Goal: Transaction & Acquisition: Purchase product/service

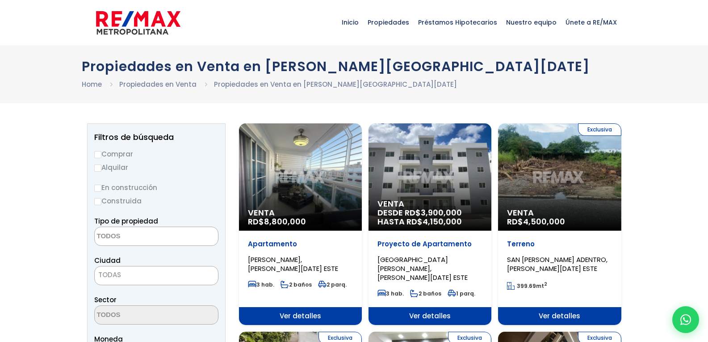
select select
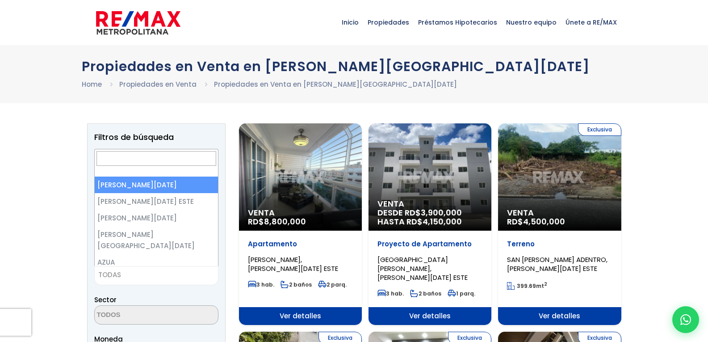
click at [128, 272] on span "TODAS" at bounding box center [156, 274] width 123 height 13
select select "1"
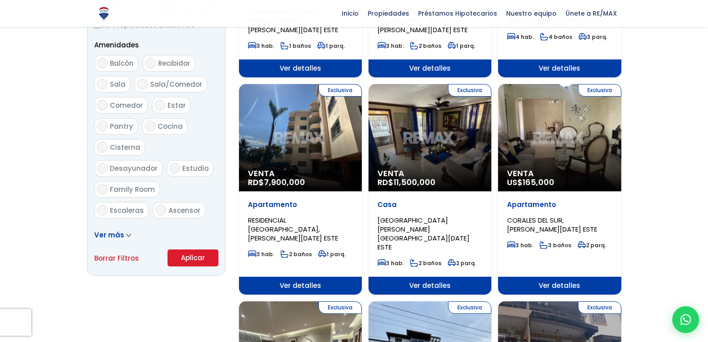
scroll to position [541, 0]
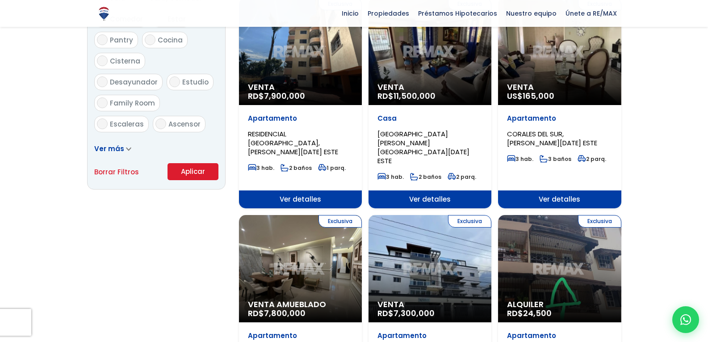
click at [180, 168] on button "Aplicar" at bounding box center [193, 171] width 51 height 17
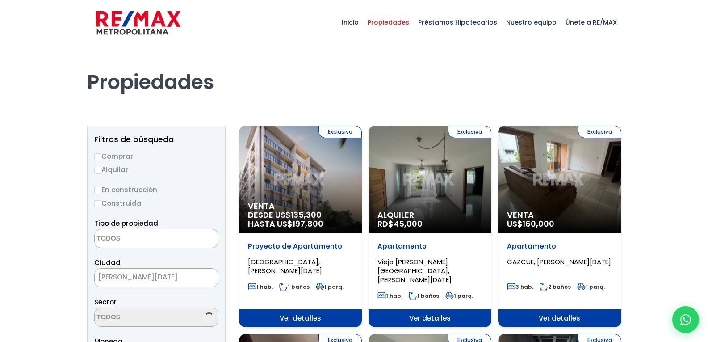
select select
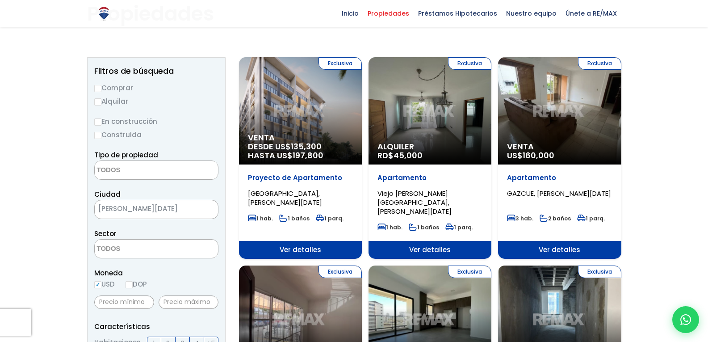
scroll to position [68, 0]
click at [575, 110] on div "Exclusiva Venta US$ 160,000" at bounding box center [559, 110] width 123 height 107
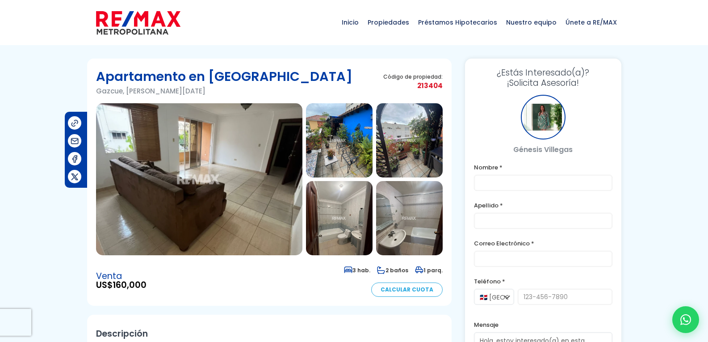
drag, startPoint x: 0, startPoint y: 0, endPoint x: 274, endPoint y: 162, distance: 318.6
click at [274, 162] on img at bounding box center [199, 179] width 206 height 152
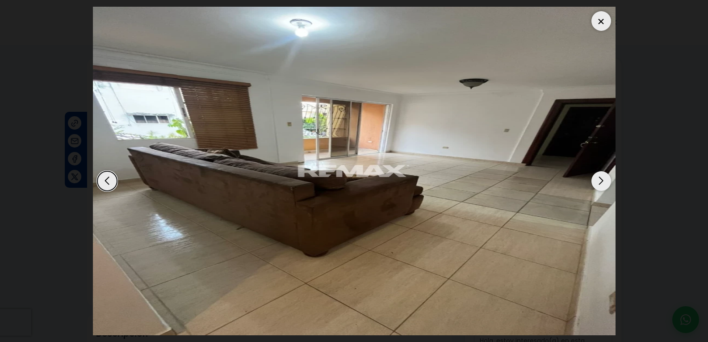
click at [274, 162] on img "1 / 10" at bounding box center [354, 171] width 523 height 328
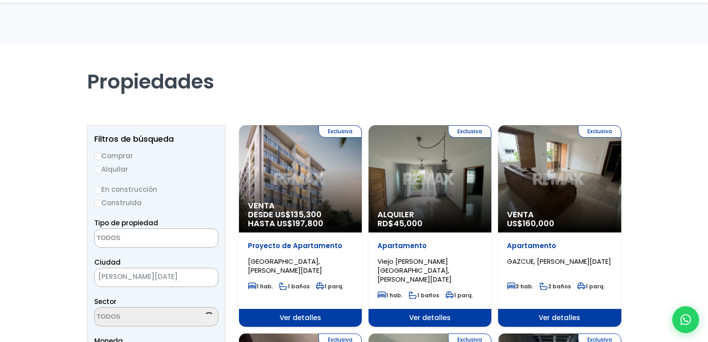
select select
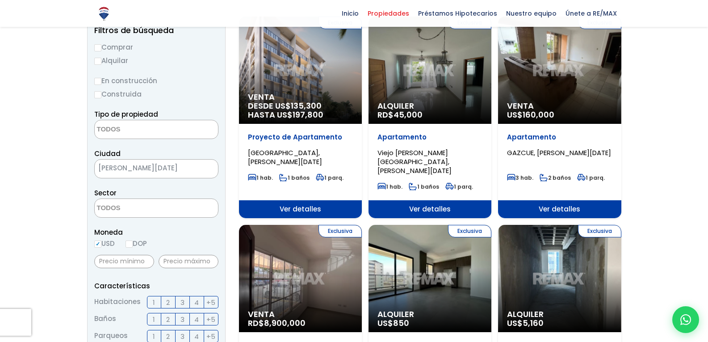
scroll to position [84, 0]
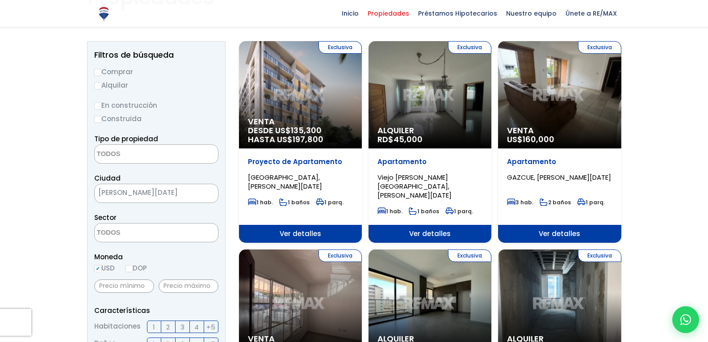
click at [117, 73] on label "Comprar" at bounding box center [156, 71] width 124 height 11
click at [101, 73] on input "Comprar" at bounding box center [97, 72] width 7 height 7
radio input "true"
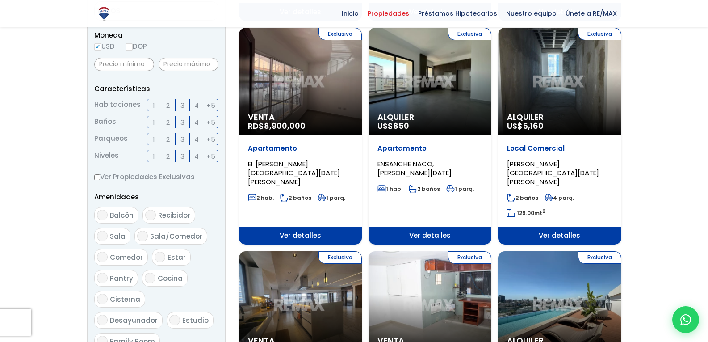
scroll to position [310, 0]
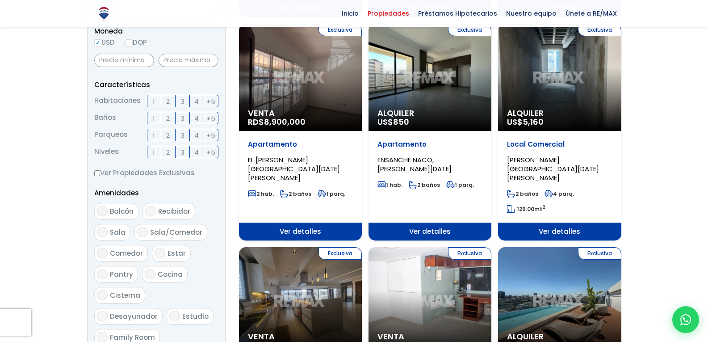
click at [181, 101] on span "3" at bounding box center [182, 101] width 4 height 11
click at [0, 0] on input "3" at bounding box center [0, 0] width 0 height 0
click at [167, 118] on span "2" at bounding box center [168, 118] width 4 height 11
click at [0, 0] on input "2" at bounding box center [0, 0] width 0 height 0
click at [167, 134] on span "2" at bounding box center [168, 135] width 4 height 11
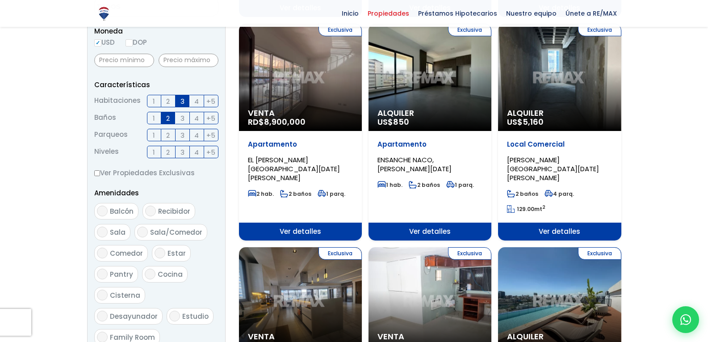
click at [0, 0] on input "2" at bounding box center [0, 0] width 0 height 0
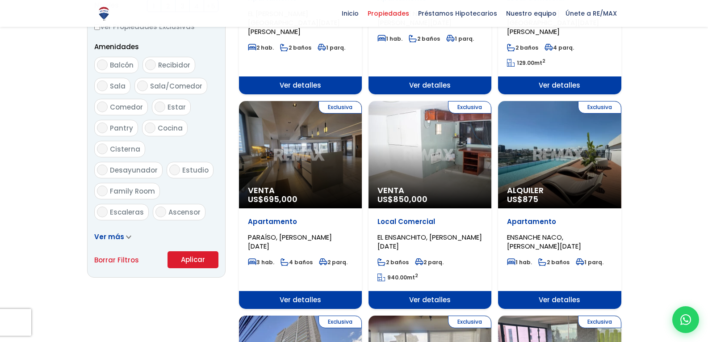
scroll to position [456, 0]
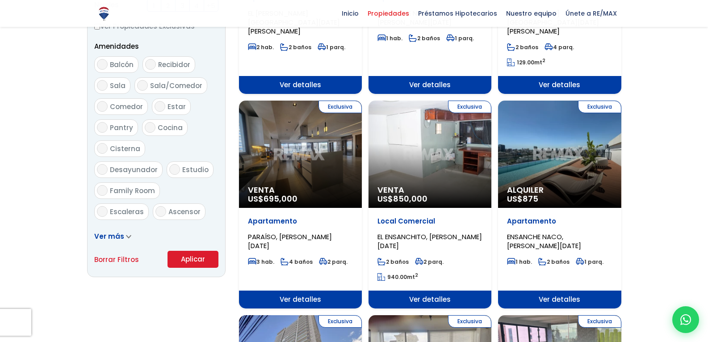
click at [198, 262] on button "Aplicar" at bounding box center [193, 259] width 51 height 17
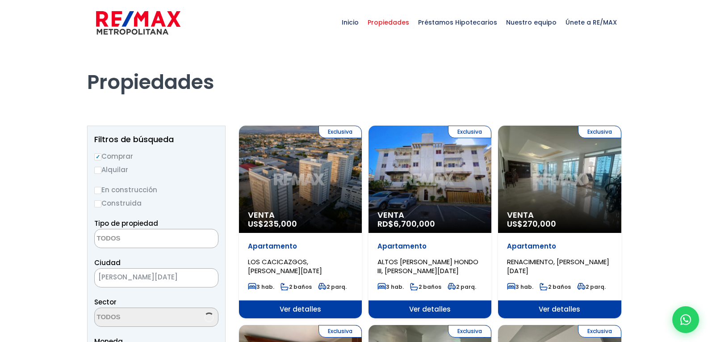
select select
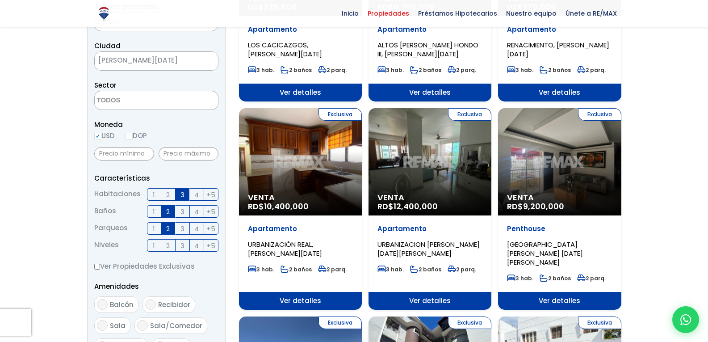
scroll to position [217, 0]
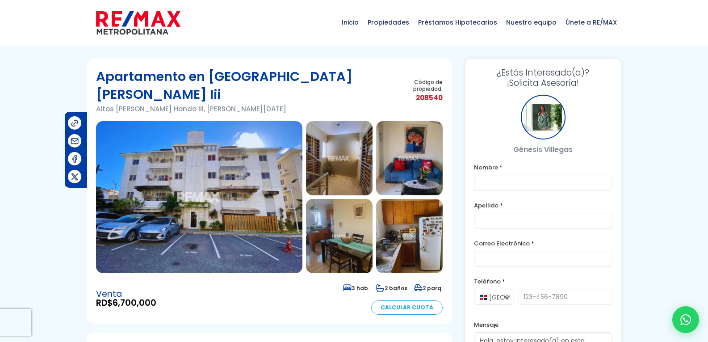
click at [226, 163] on img at bounding box center [199, 197] width 206 height 152
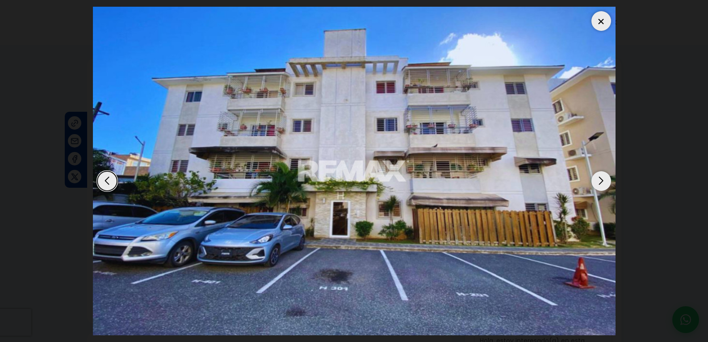
click at [605, 181] on div "Next slide" at bounding box center [601, 181] width 20 height 20
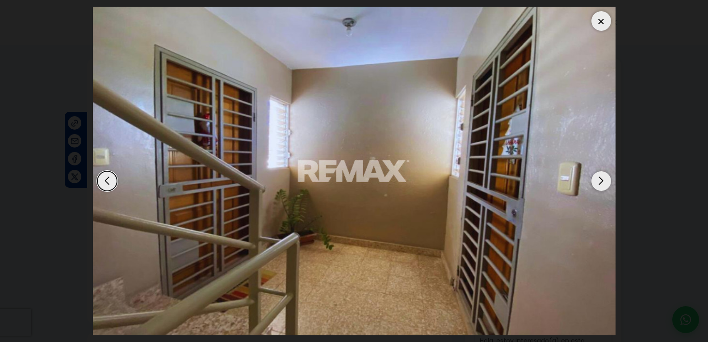
click at [605, 181] on div "Next slide" at bounding box center [601, 181] width 20 height 20
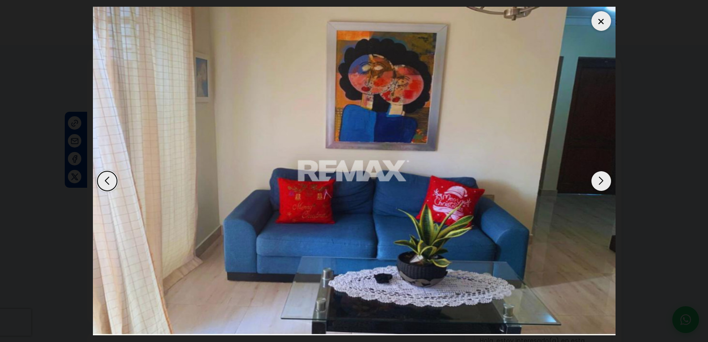
click at [605, 181] on div "Next slide" at bounding box center [601, 181] width 20 height 20
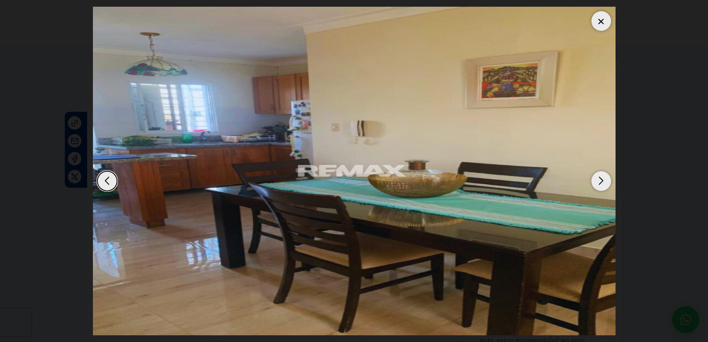
click at [605, 181] on div "Next slide" at bounding box center [601, 181] width 20 height 20
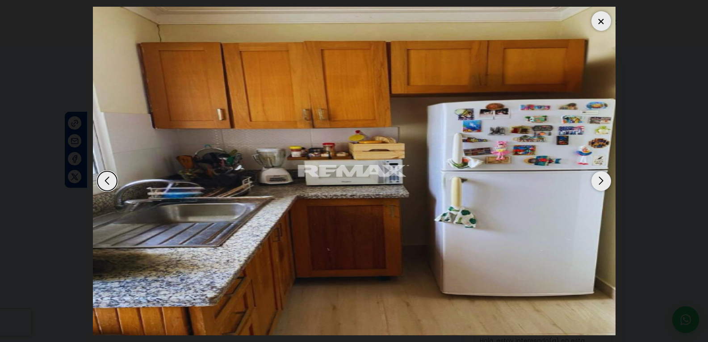
click at [605, 181] on div "Next slide" at bounding box center [601, 181] width 20 height 20
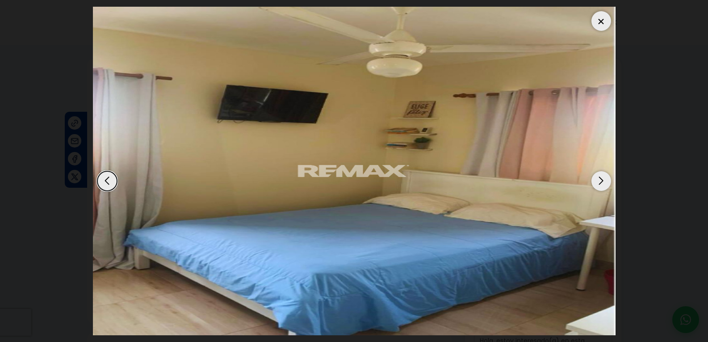
click at [605, 181] on div "Next slide" at bounding box center [601, 181] width 20 height 20
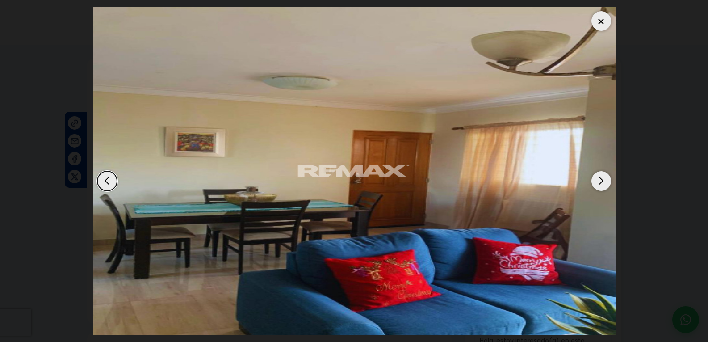
click at [605, 181] on div "Next slide" at bounding box center [601, 181] width 20 height 20
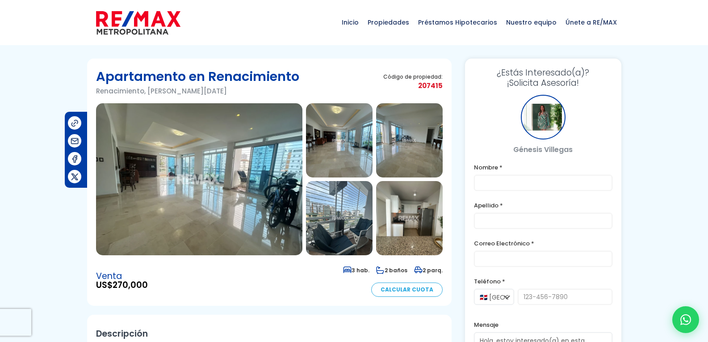
click at [218, 133] on img at bounding box center [199, 179] width 206 height 152
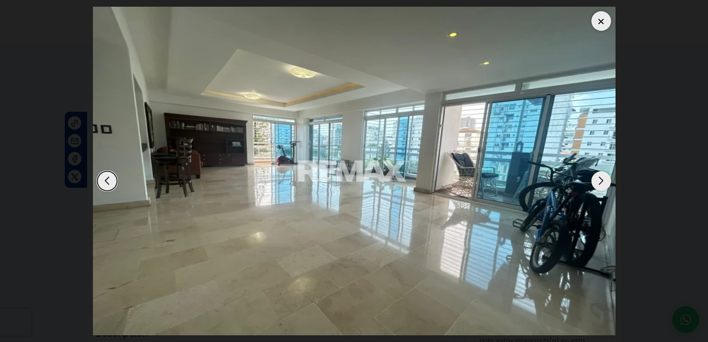
click at [600, 183] on div "Next slide" at bounding box center [601, 181] width 20 height 20
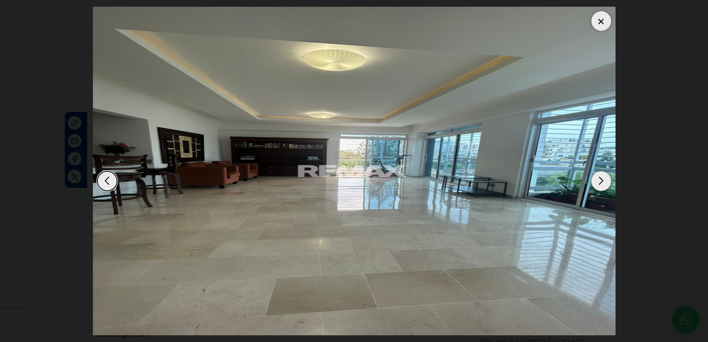
click at [600, 183] on div "Next slide" at bounding box center [601, 181] width 20 height 20
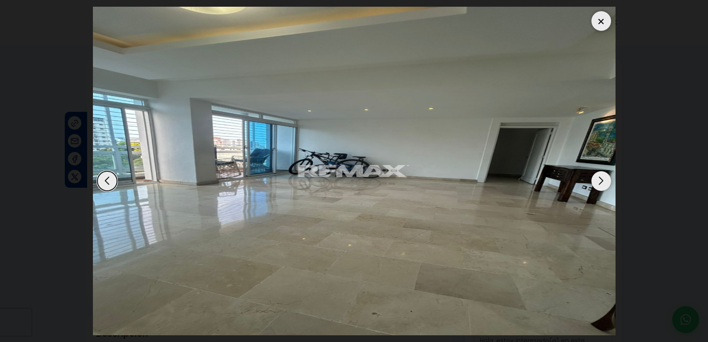
click at [600, 183] on div "Next slide" at bounding box center [601, 181] width 20 height 20
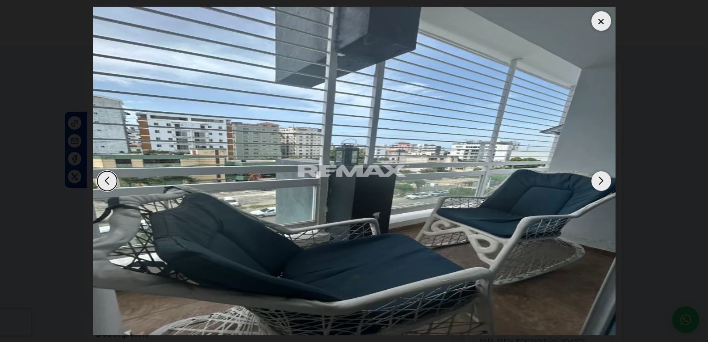
click at [600, 183] on div "Next slide" at bounding box center [601, 181] width 20 height 20
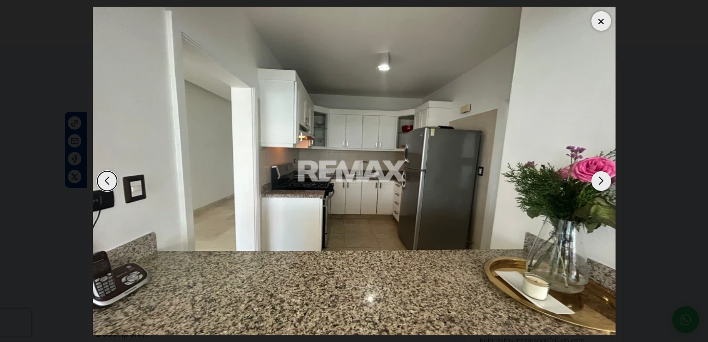
click at [600, 183] on div "Next slide" at bounding box center [601, 181] width 20 height 20
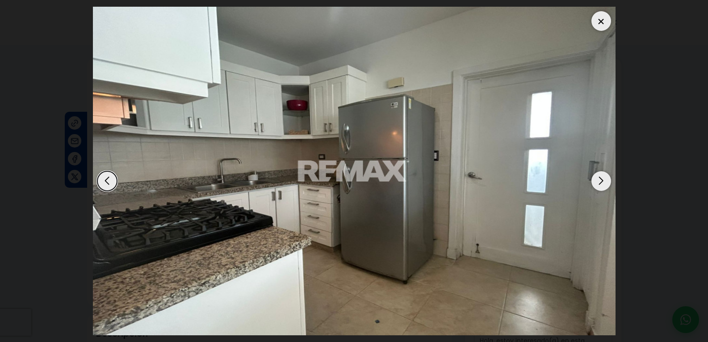
click at [600, 183] on div "Next slide" at bounding box center [601, 181] width 20 height 20
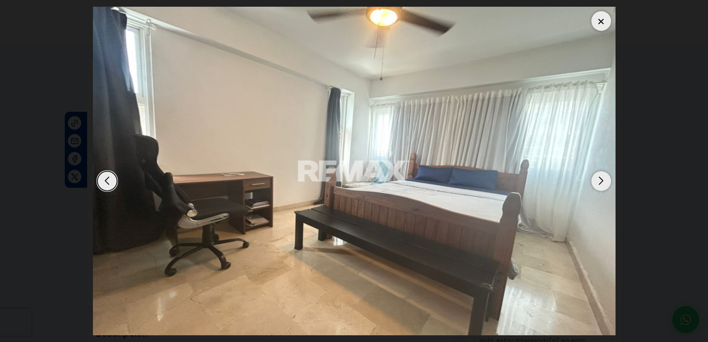
click at [600, 183] on div "Next slide" at bounding box center [601, 181] width 20 height 20
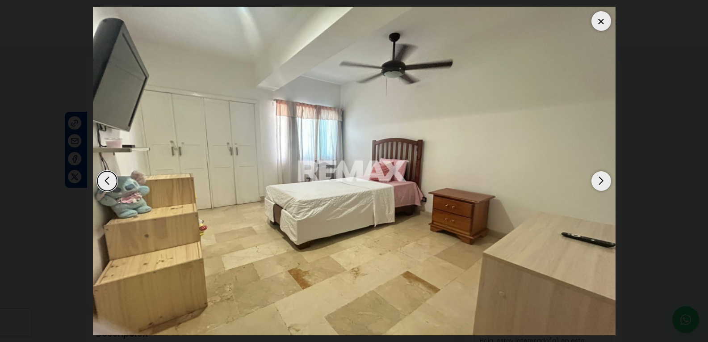
click at [600, 183] on div "Next slide" at bounding box center [601, 181] width 20 height 20
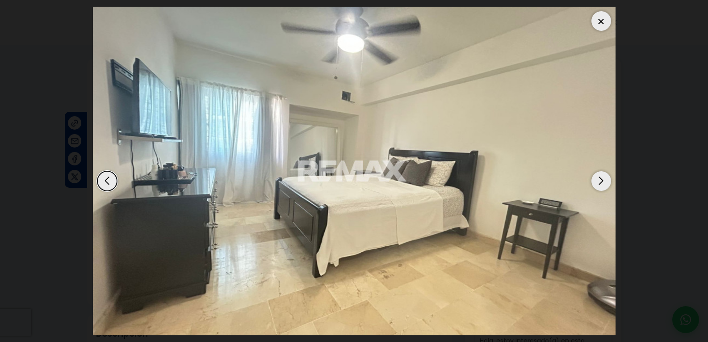
click at [600, 183] on div "Next slide" at bounding box center [601, 181] width 20 height 20
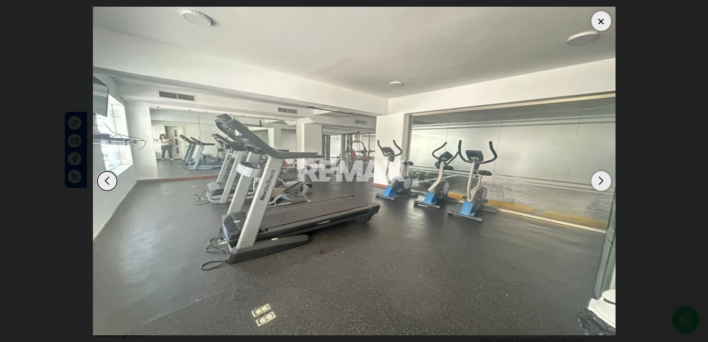
click at [600, 183] on div "Next slide" at bounding box center [601, 181] width 20 height 20
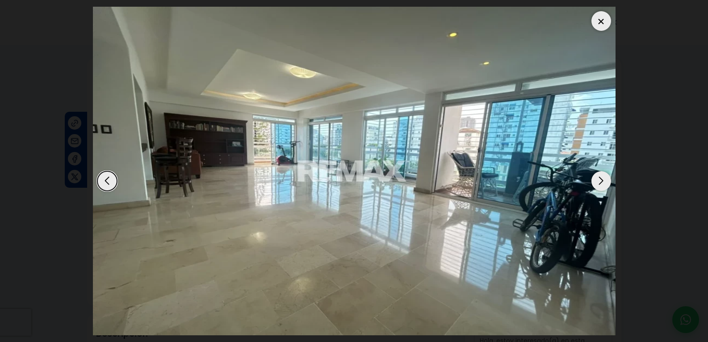
click at [600, 183] on div "Next slide" at bounding box center [601, 181] width 20 height 20
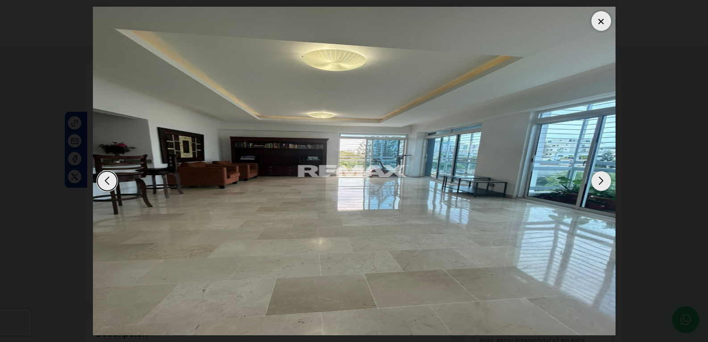
click at [600, 183] on div "Next slide" at bounding box center [601, 181] width 20 height 20
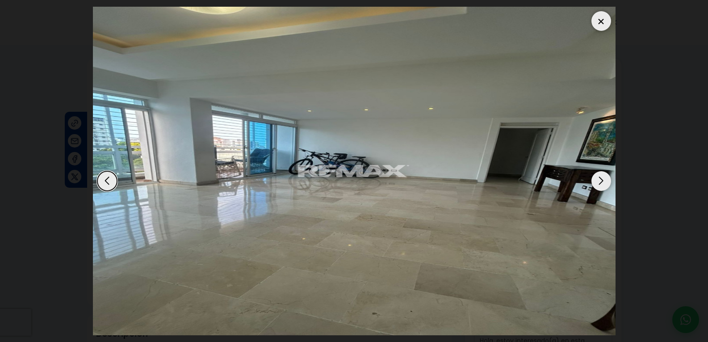
click at [600, 183] on div "Next slide" at bounding box center [601, 181] width 20 height 20
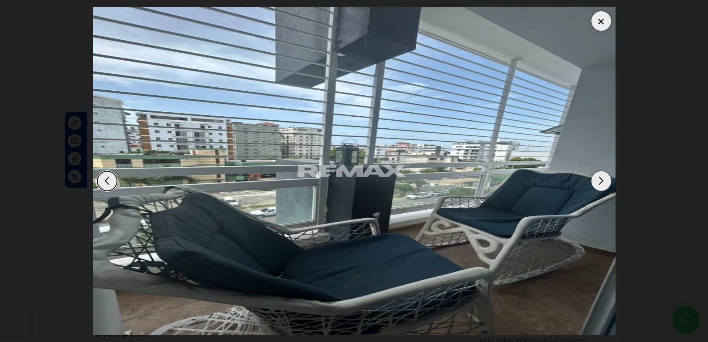
click at [600, 183] on div "Next slide" at bounding box center [601, 181] width 20 height 20
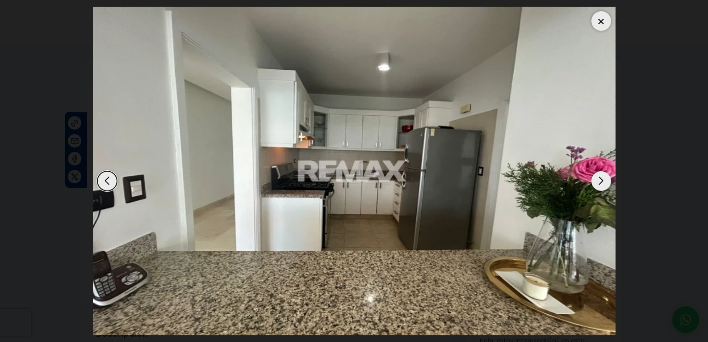
click at [600, 183] on div "Next slide" at bounding box center [601, 181] width 20 height 20
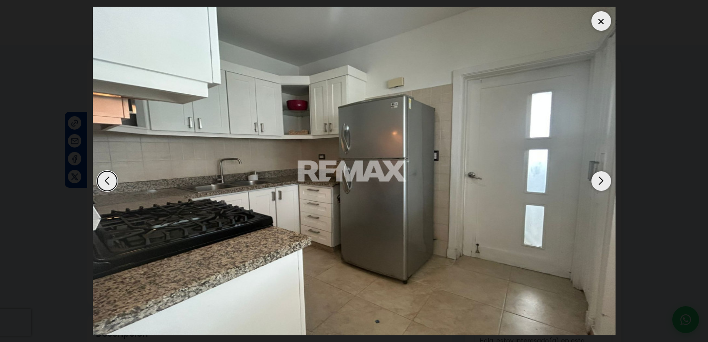
click at [622, 176] on dialog at bounding box center [354, 171] width 536 height 342
drag, startPoint x: 650, startPoint y: 167, endPoint x: 632, endPoint y: 105, distance: 64.7
click at [622, 105] on dialog at bounding box center [354, 171] width 536 height 342
click at [597, 28] on div at bounding box center [601, 21] width 20 height 20
